Goal: Task Accomplishment & Management: Use online tool/utility

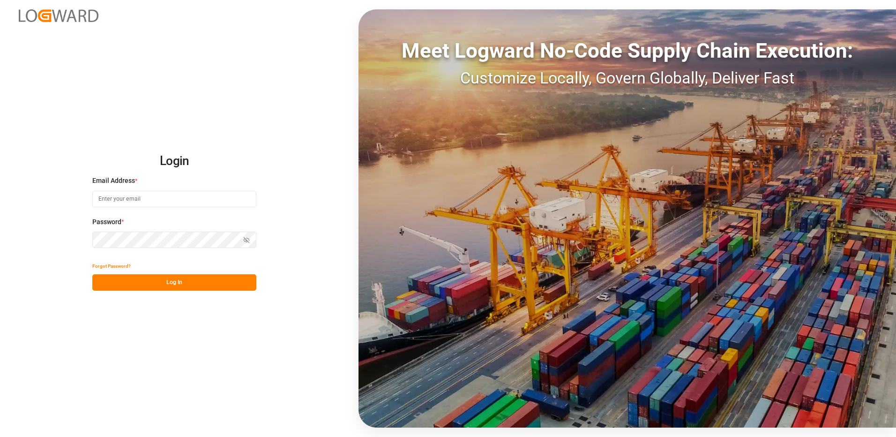
type input "[EMAIL_ADDRESS][PERSON_NAME][DOMAIN_NAME]"
click at [176, 282] on button "Log In" at bounding box center [174, 282] width 164 height 16
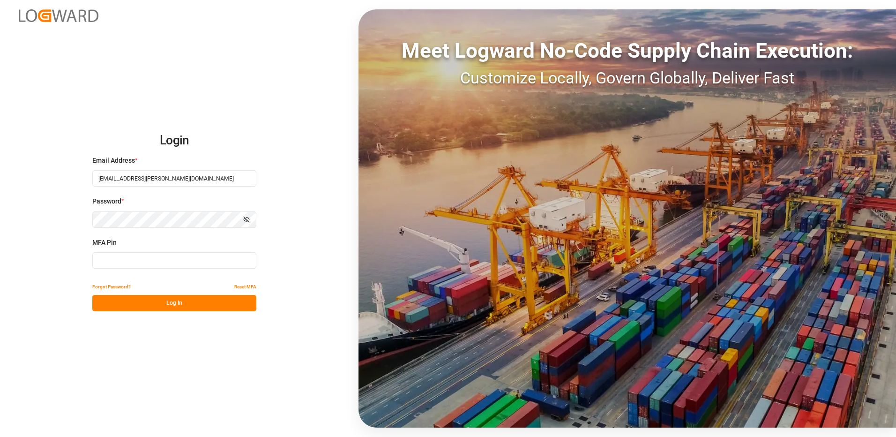
click at [99, 256] on input at bounding box center [174, 260] width 164 height 16
type input "730330"
click at [176, 310] on button "Log In" at bounding box center [174, 303] width 164 height 16
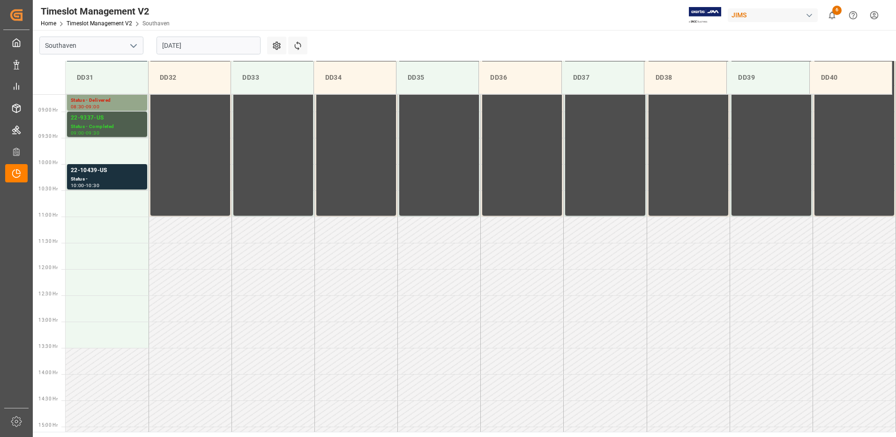
scroll to position [466, 0]
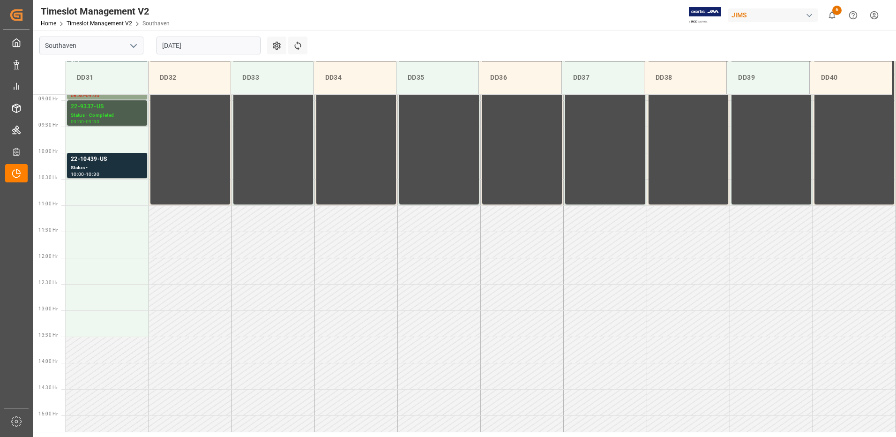
click at [184, 43] on input "[DATE]" at bounding box center [208, 46] width 104 height 18
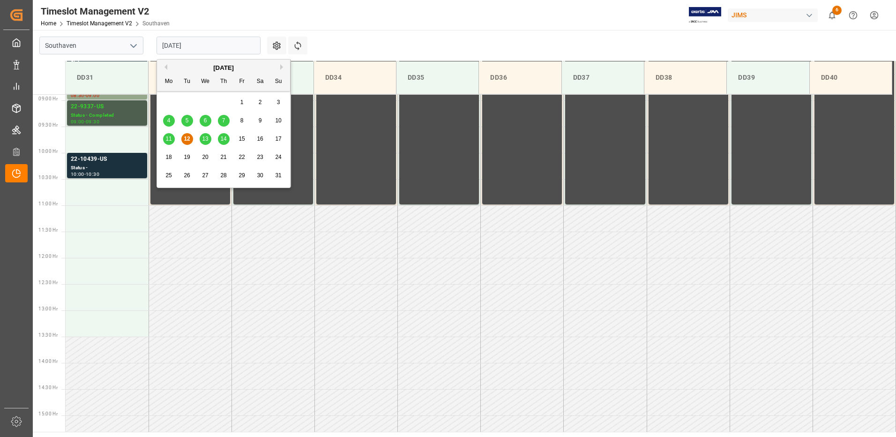
click at [208, 141] on span "13" at bounding box center [205, 138] width 6 height 7
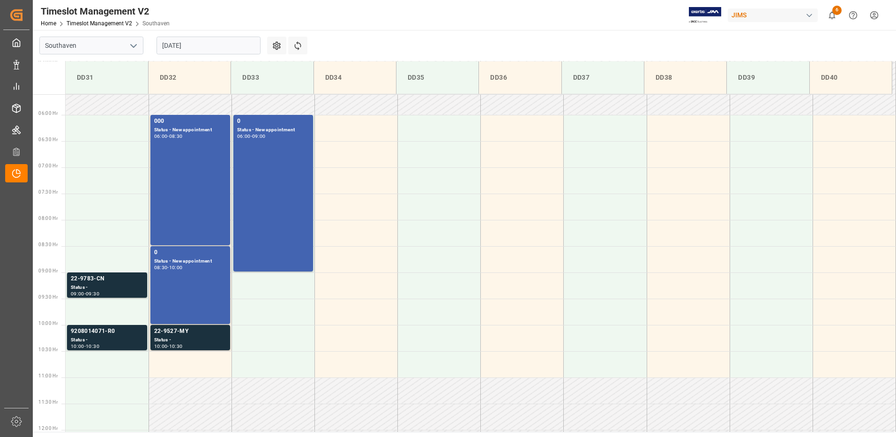
scroll to position [279, 0]
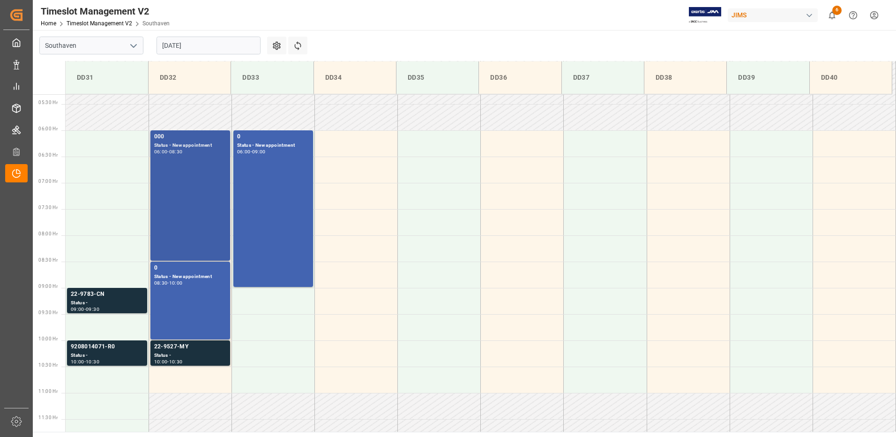
click at [166, 143] on div "Status - New appointment" at bounding box center [190, 145] width 72 height 8
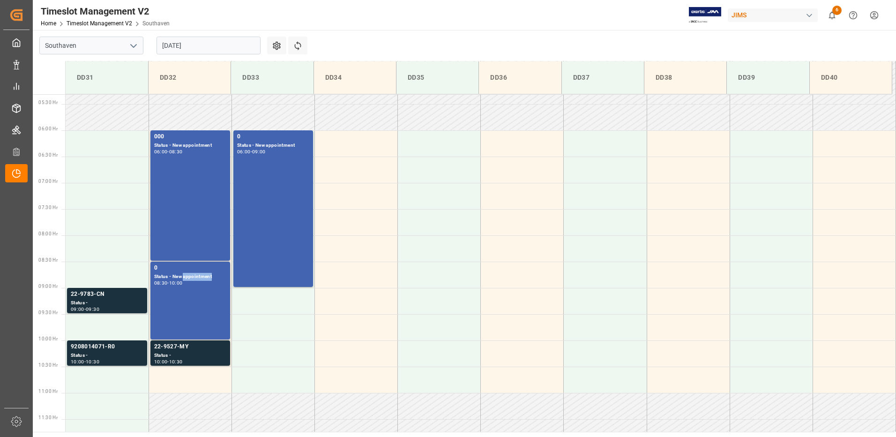
click at [184, 276] on div "Status - New appointment" at bounding box center [190, 277] width 72 height 8
click at [270, 146] on div "Status - New appointment" at bounding box center [273, 145] width 72 height 8
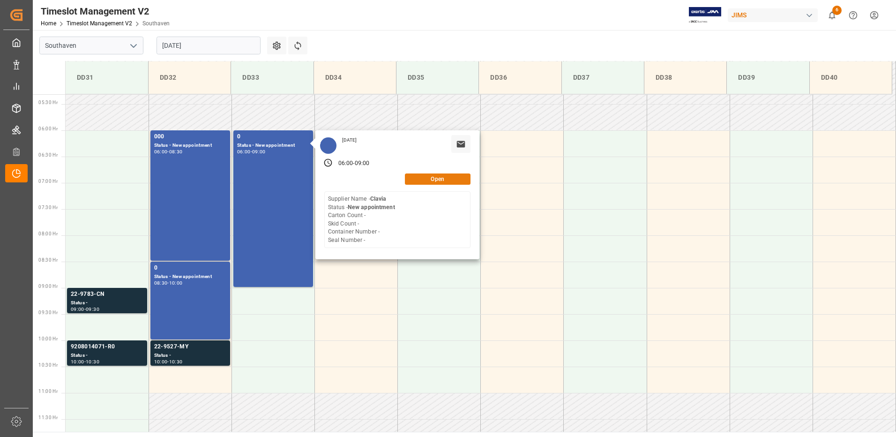
click at [413, 182] on button "Open" at bounding box center [438, 178] width 66 height 11
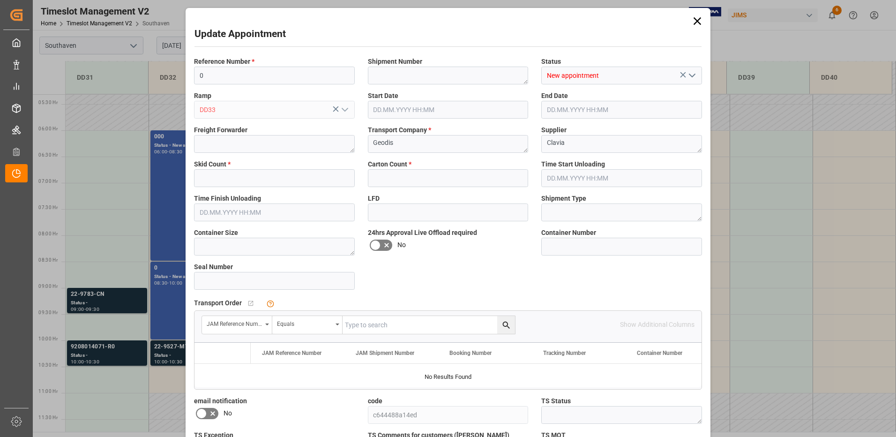
type input "0"
type input "[DATE] 06:00"
type input "[DATE] 09:00"
type input "[DATE] 11:23"
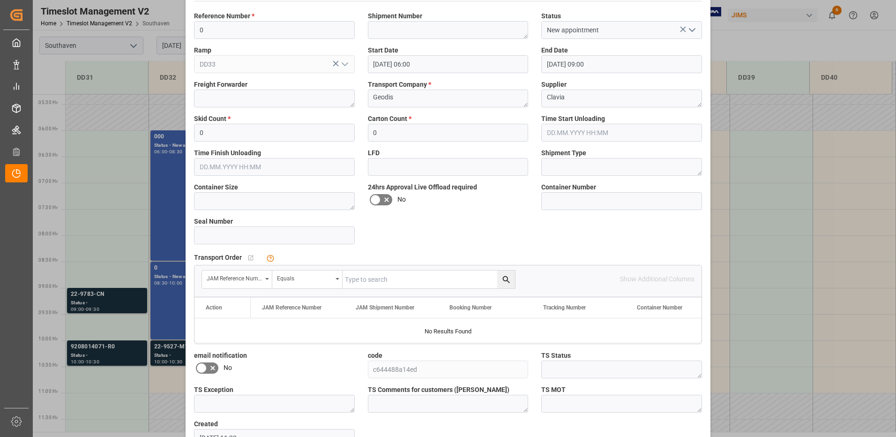
scroll to position [0, 0]
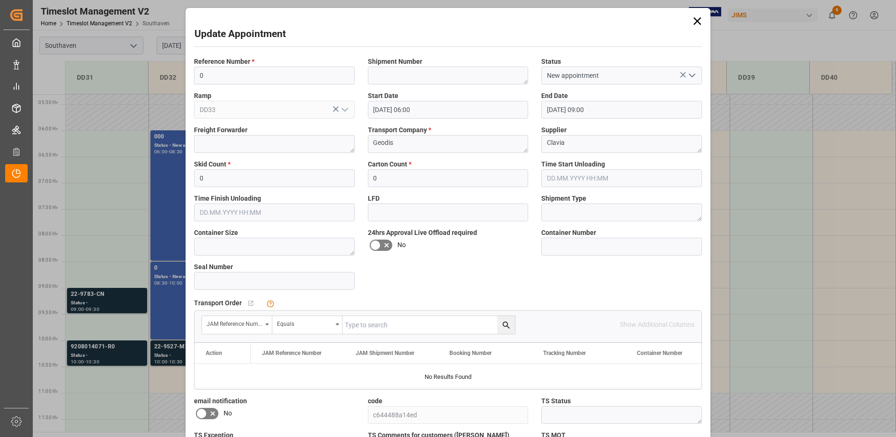
click at [693, 17] on icon at bounding box center [697, 21] width 13 height 13
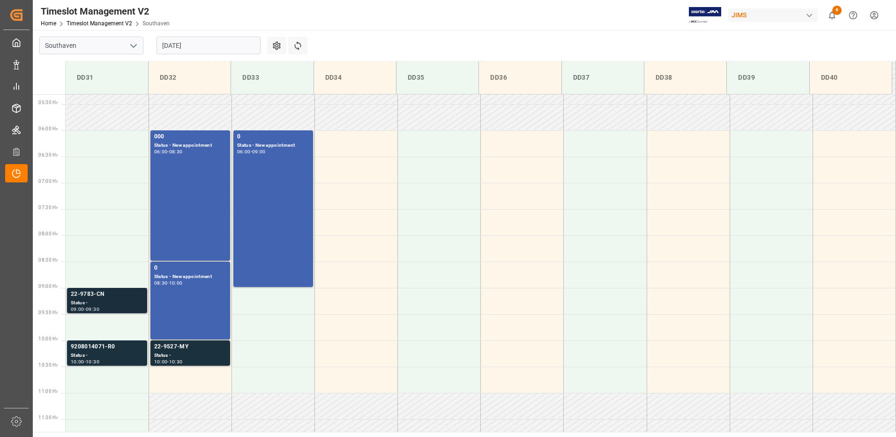
click at [82, 291] on div "22-9783-CN" at bounding box center [107, 294] width 73 height 9
click at [175, 341] on div "22-9527-MY Status - 10:00 - 10:30" at bounding box center [190, 352] width 80 height 25
click at [96, 347] on div "9208014071-R0" at bounding box center [107, 346] width 73 height 9
click at [86, 291] on div "22-9783-CN" at bounding box center [107, 294] width 73 height 9
